Goal: Find specific page/section: Find specific page/section

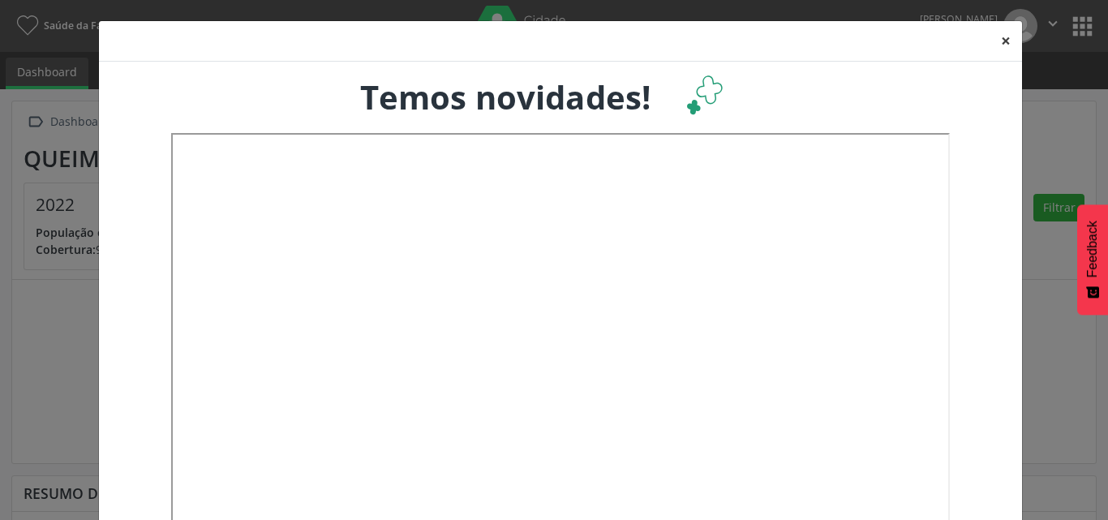
click at [997, 43] on button "×" at bounding box center [1005, 41] width 32 height 40
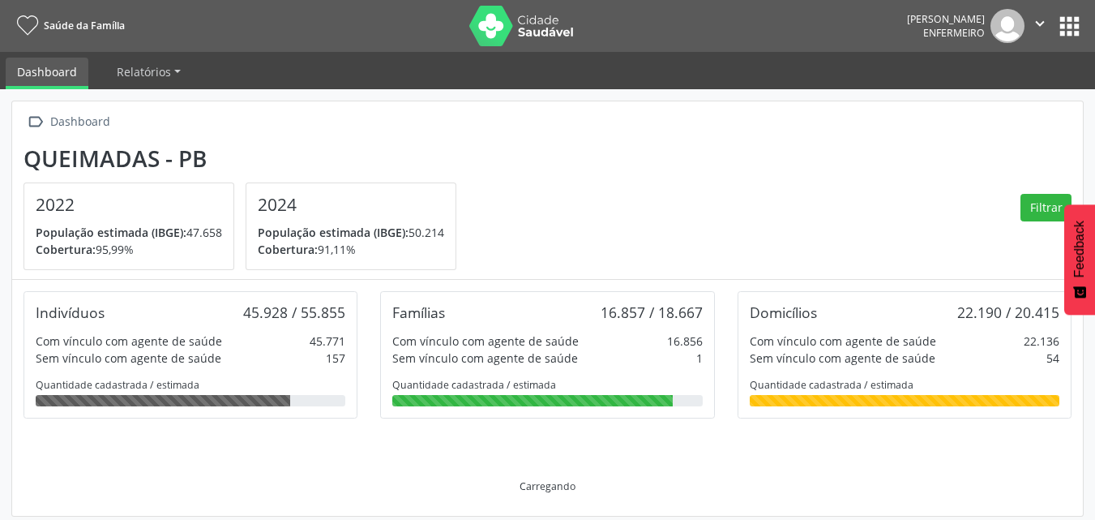
click at [1063, 23] on button "apps" at bounding box center [1070, 26] width 28 height 28
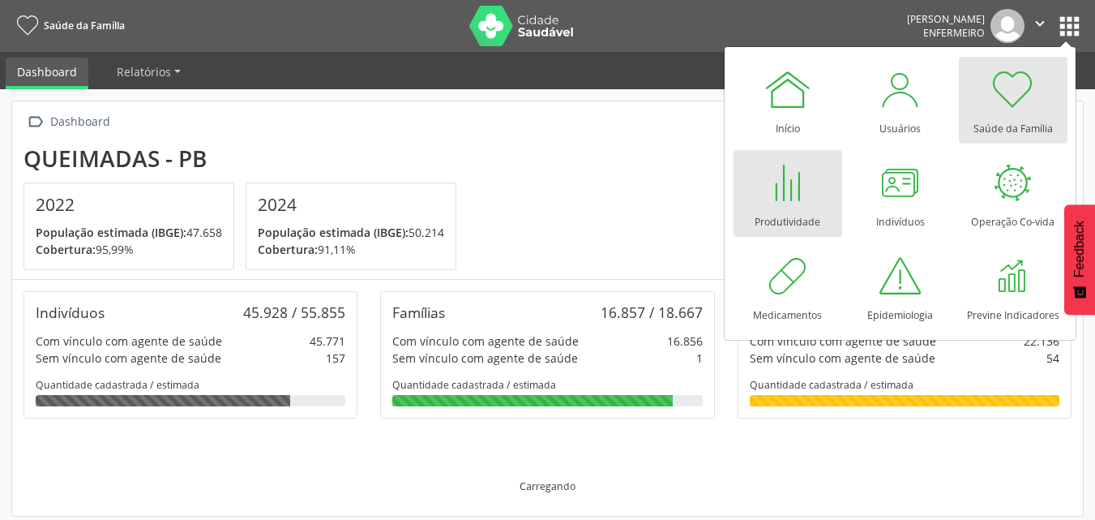
click at [798, 180] on div at bounding box center [788, 182] width 49 height 49
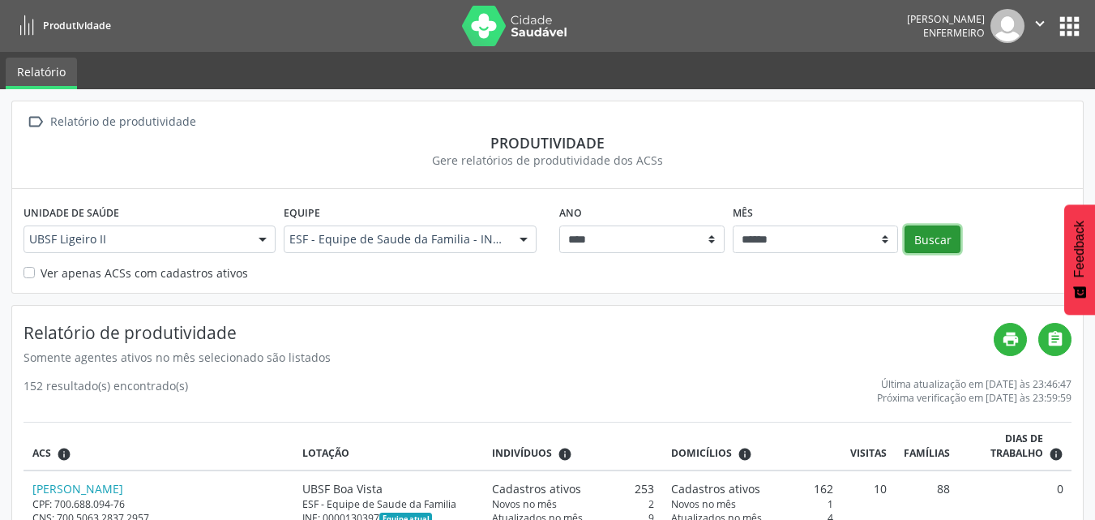
click at [942, 246] on button "Buscar" at bounding box center [933, 239] width 56 height 28
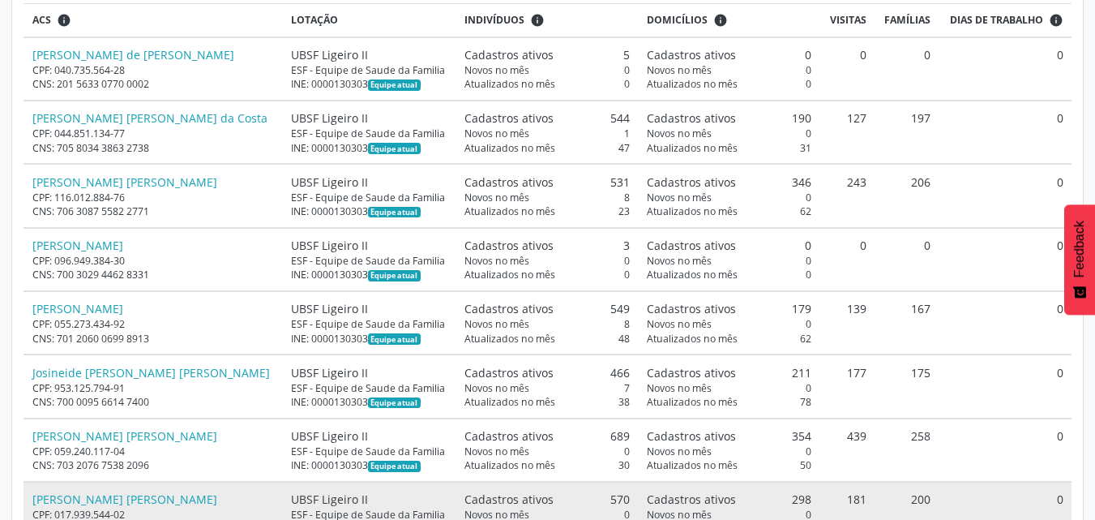
scroll to position [478, 0]
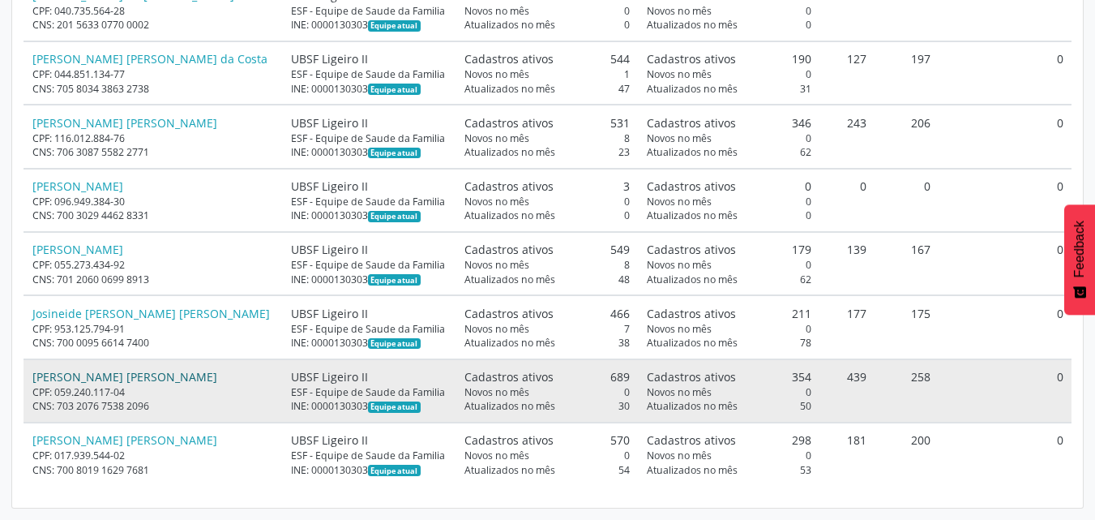
click at [166, 375] on link "[PERSON_NAME] [PERSON_NAME]" at bounding box center [124, 376] width 185 height 15
